Goal: Task Accomplishment & Management: Complete application form

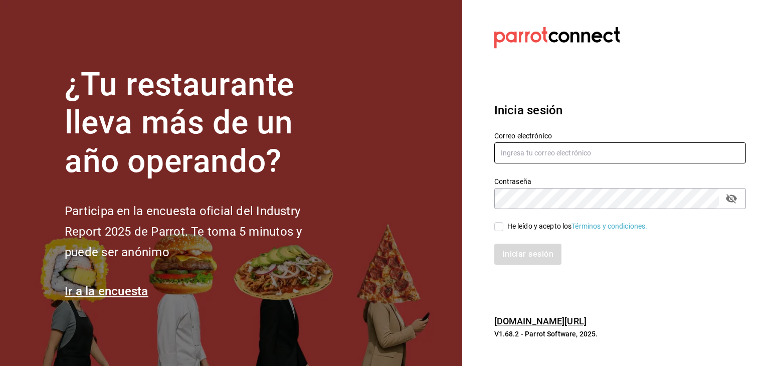
type input "[EMAIL_ADDRESS][DOMAIN_NAME]"
click at [501, 227] on input "He leído y acepto los Términos y condiciones." at bounding box center [499, 226] width 9 height 9
checkbox input "true"
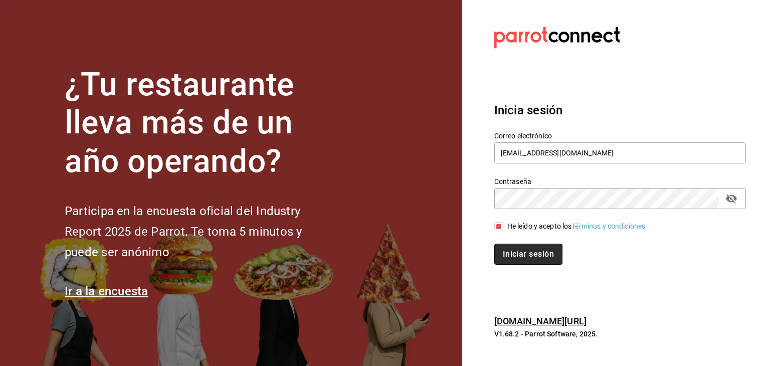
click at [517, 250] on button "Iniciar sesión" at bounding box center [529, 254] width 68 height 21
